Goal: Information Seeking & Learning: Find contact information

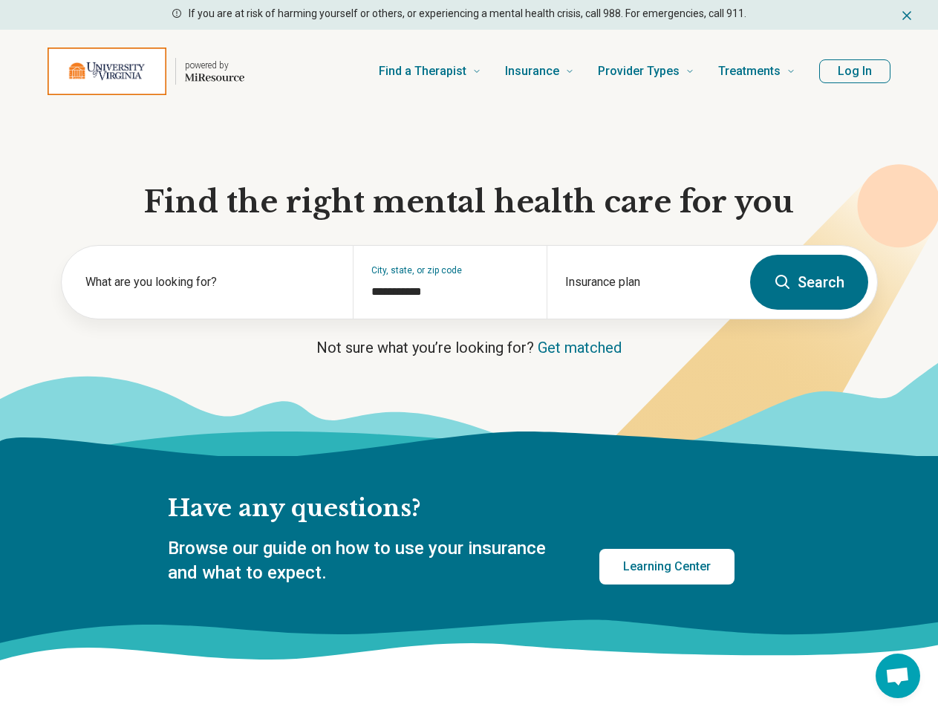
click at [469, 356] on p "Not sure what you’re looking for? Get matched" at bounding box center [469, 347] width 817 height 21
click at [907, 15] on icon "Dismiss" at bounding box center [906, 15] width 7 height 7
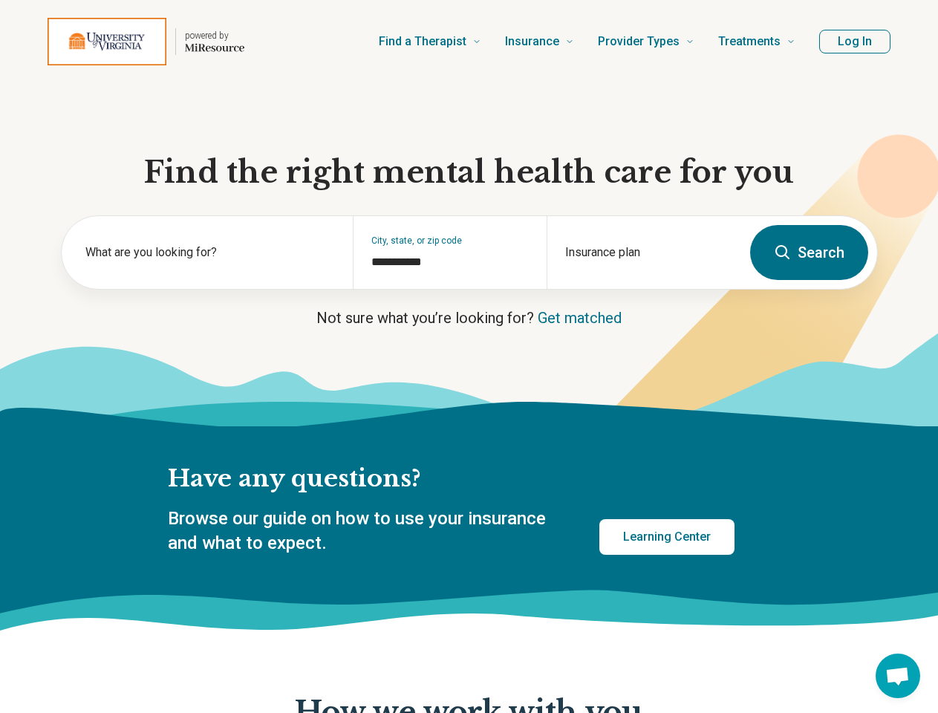
click at [855, 71] on div "powered by Find a Therapist Mental Health Conditions [MEDICAL_DATA] Anxiety [ME…" at bounding box center [469, 41] width 938 height 83
click at [207, 288] on div "What are you looking for?" at bounding box center [207, 252] width 291 height 73
click at [449, 288] on div "**********" at bounding box center [450, 252] width 194 height 73
click at [643, 288] on div "Insurance plan" at bounding box center [644, 252] width 194 height 73
click at [898, 676] on span "Open chat" at bounding box center [897, 677] width 25 height 21
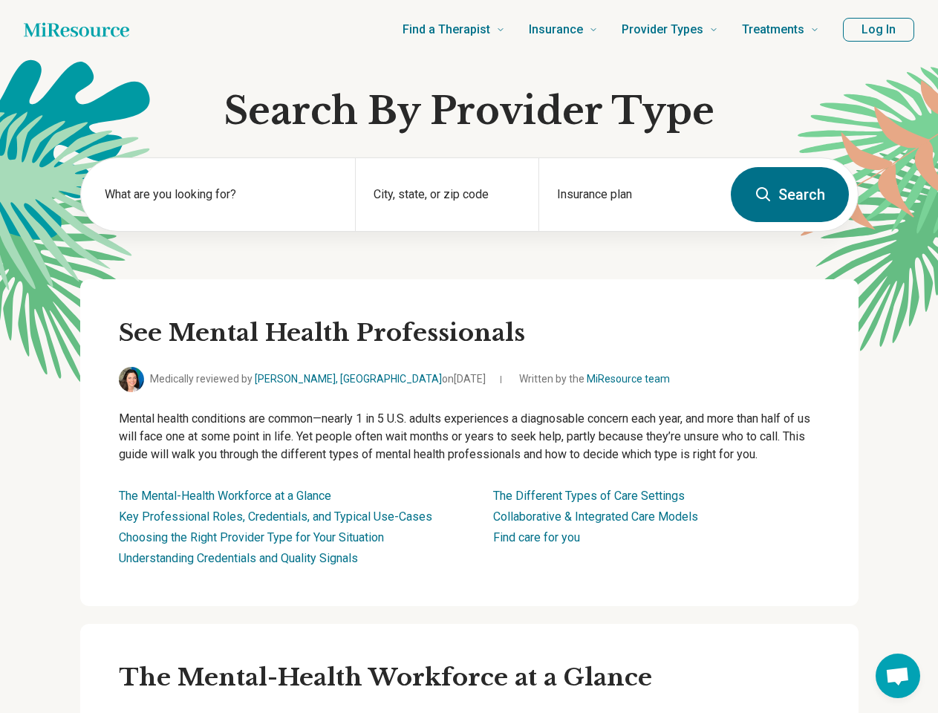
click at [879, 30] on button "Log In" at bounding box center [878, 30] width 71 height 24
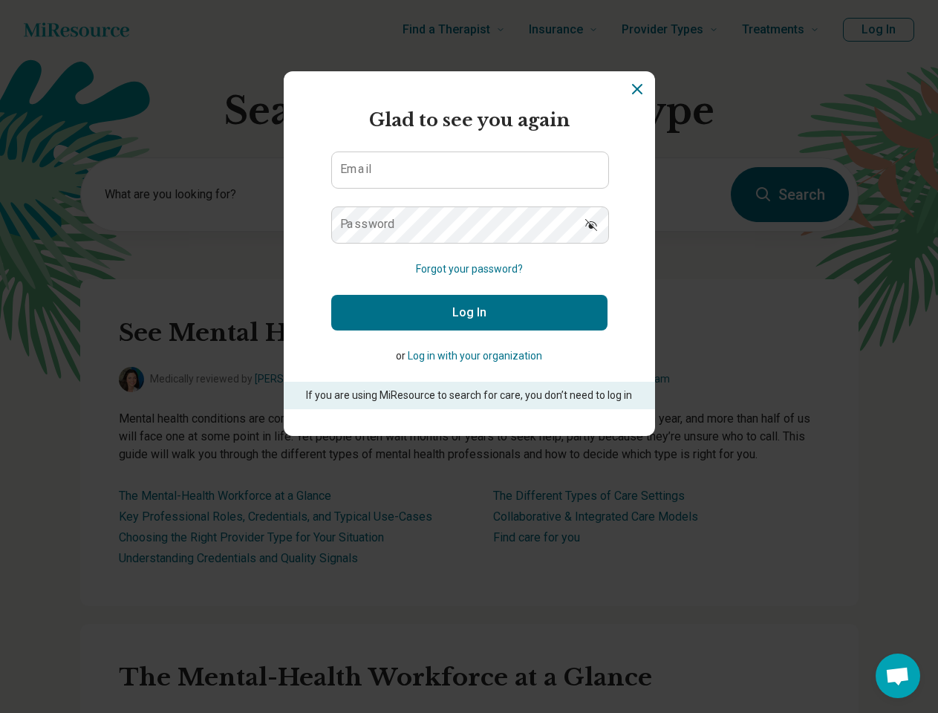
click at [218, 195] on div "Miresource logo Glad to see you again Email Password Forgot your password? Log …" at bounding box center [469, 356] width 938 height 713
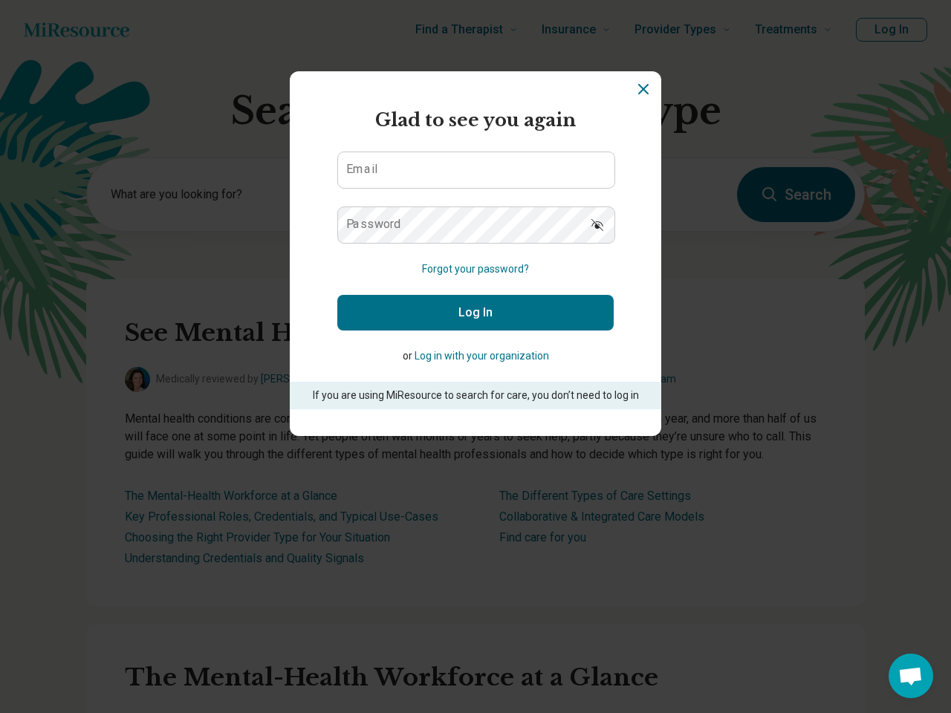
click at [446, 195] on form "Glad to see you again Email Password Forgot your password? Log In or Log in wit…" at bounding box center [475, 258] width 276 height 302
click at [630, 195] on section "Miresource logo Glad to see you again Email Password Forgot your password? Log …" at bounding box center [475, 253] width 371 height 365
click at [898, 676] on div "Miresource logo Glad to see you again Email Password Forgot your password? Log …" at bounding box center [475, 356] width 951 height 713
